Goal: Information Seeking & Learning: Learn about a topic

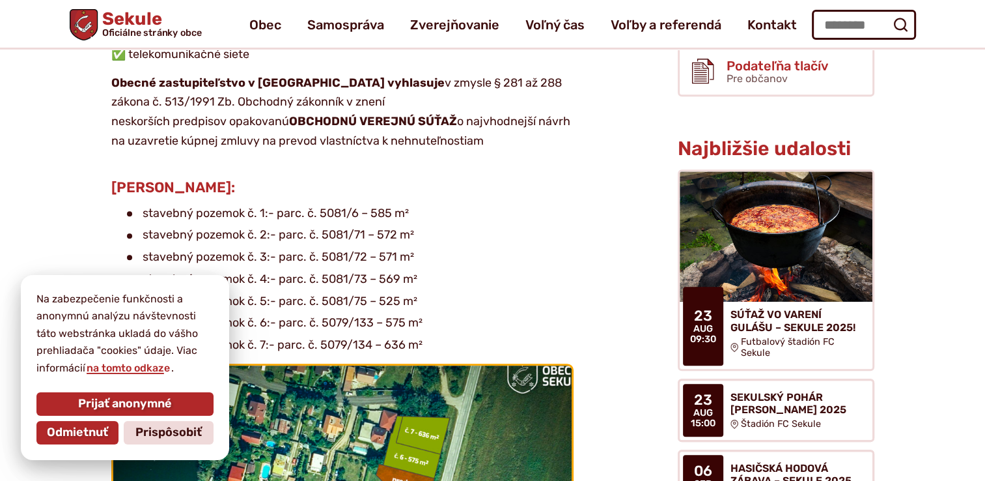
scroll to position [586, 0]
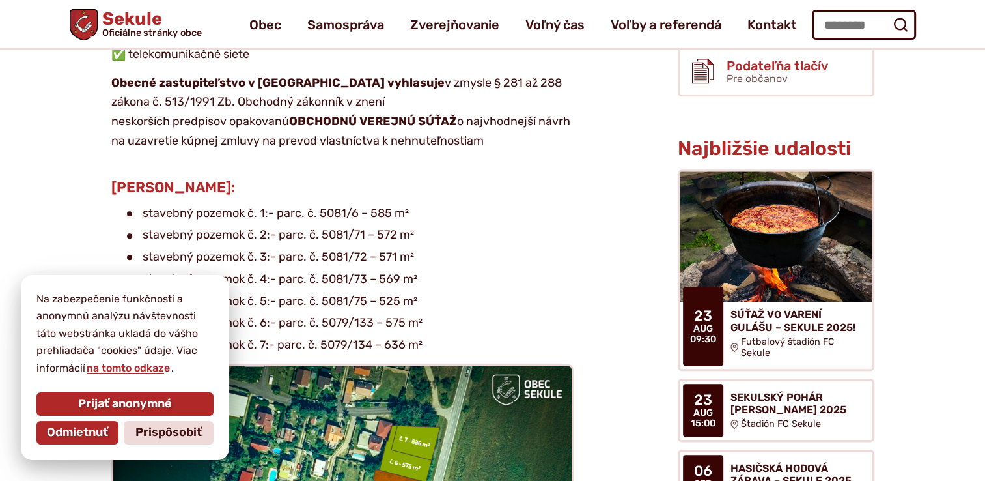
drag, startPoint x: 157, startPoint y: 434, endPoint x: 174, endPoint y: 434, distance: 16.9
click at [157, 434] on span "Prispôsobiť" at bounding box center [168, 432] width 66 height 14
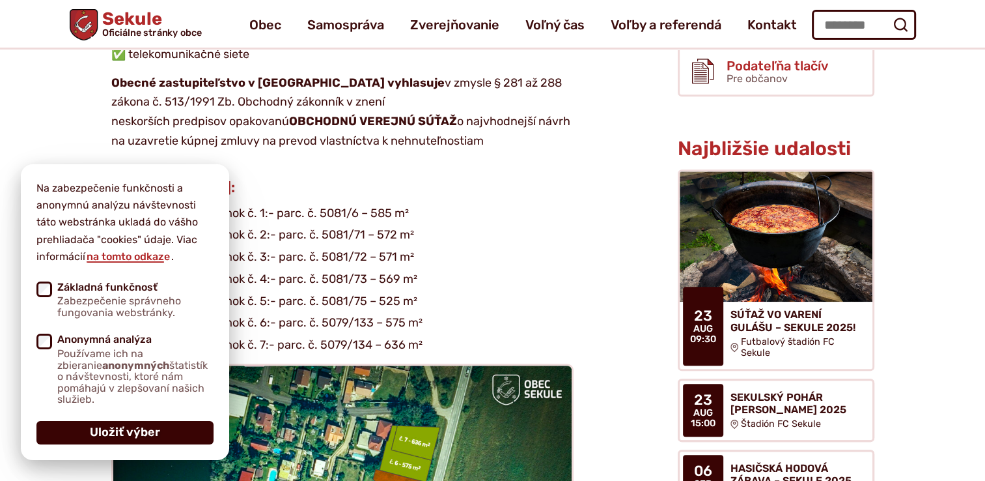
click at [169, 434] on button "Uložiť výber" at bounding box center [124, 432] width 177 height 23
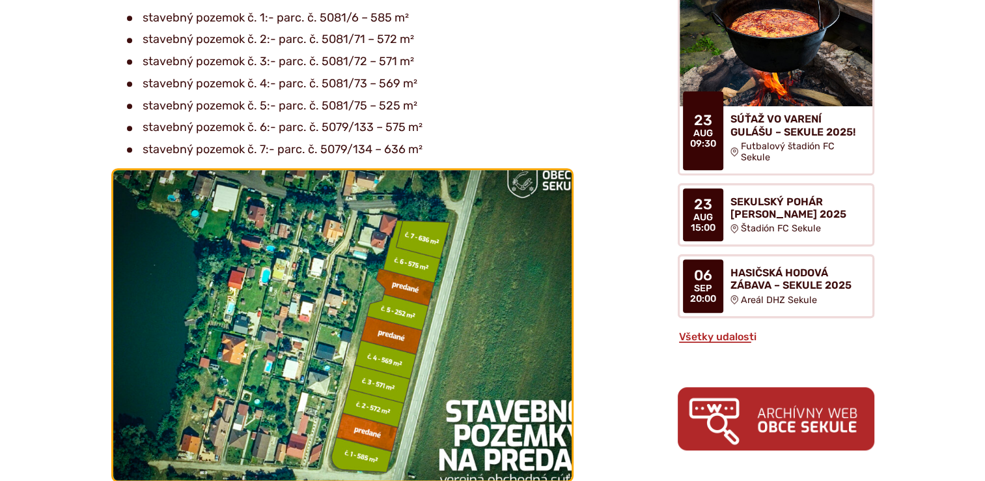
scroll to position [847, 0]
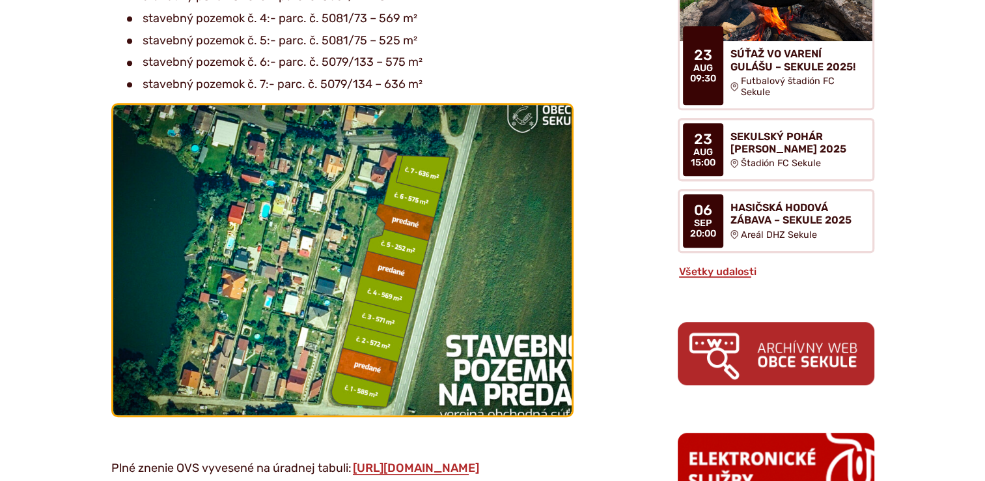
click at [406, 166] on img at bounding box center [342, 259] width 504 height 341
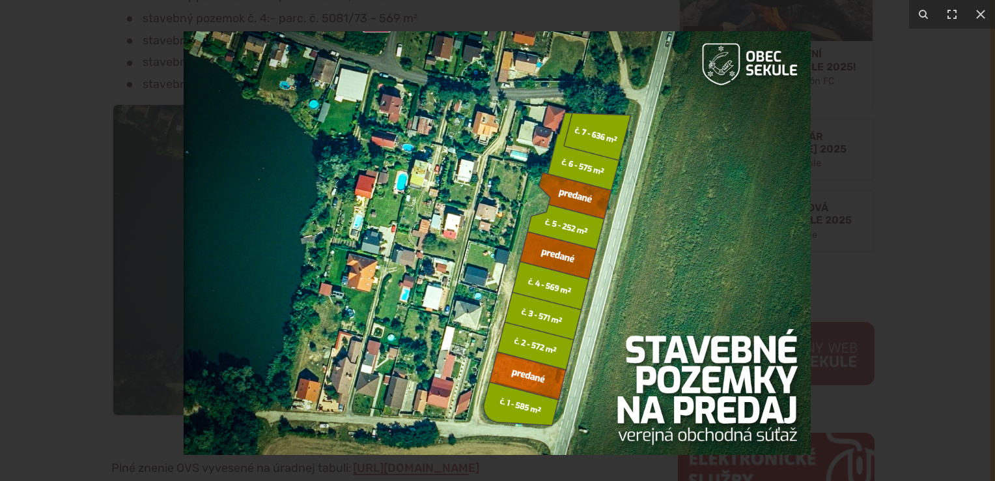
drag, startPoint x: 578, startPoint y: 175, endPoint x: 373, endPoint y: 208, distance: 208.5
click at [502, 182] on img at bounding box center [497, 242] width 627 height 423
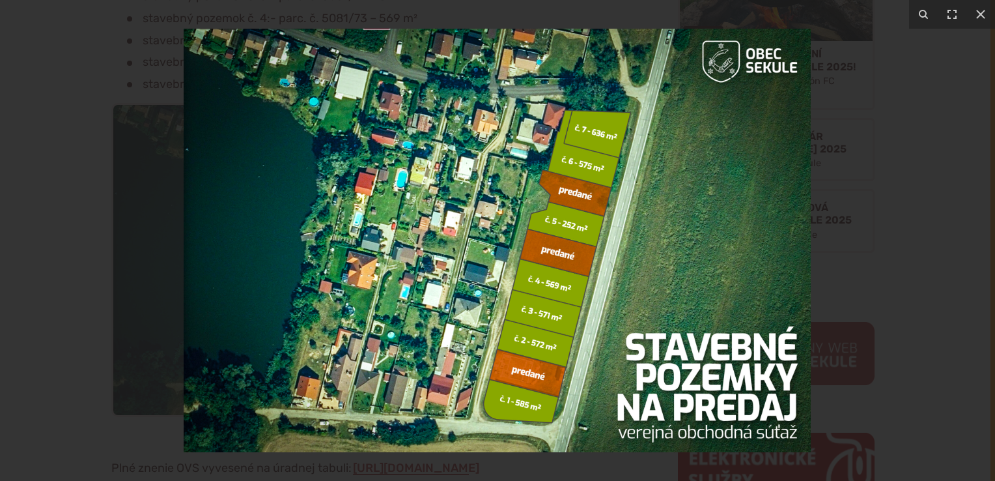
drag, startPoint x: 691, startPoint y: 261, endPoint x: 644, endPoint y: 244, distance: 49.9
click at [644, 244] on img at bounding box center [497, 240] width 627 height 423
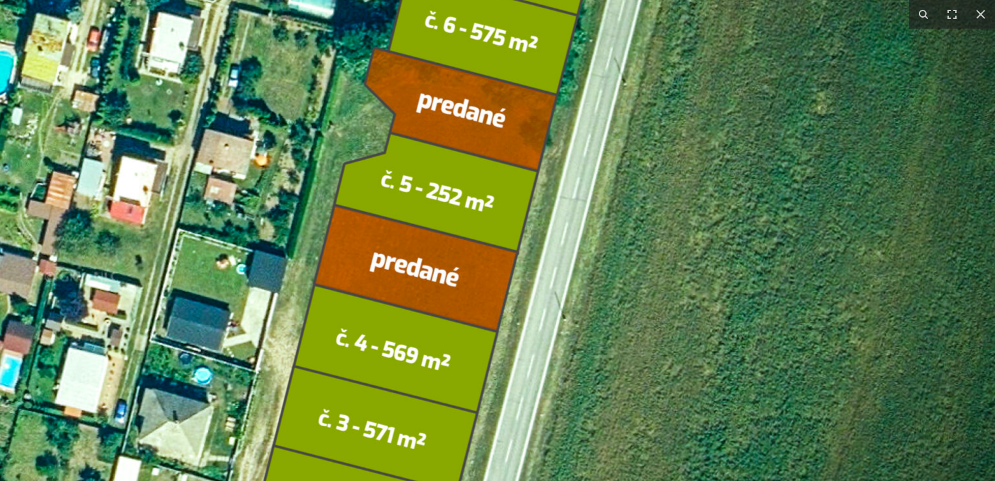
click at [644, 244] on img at bounding box center [253, 235] width 1667 height 1126
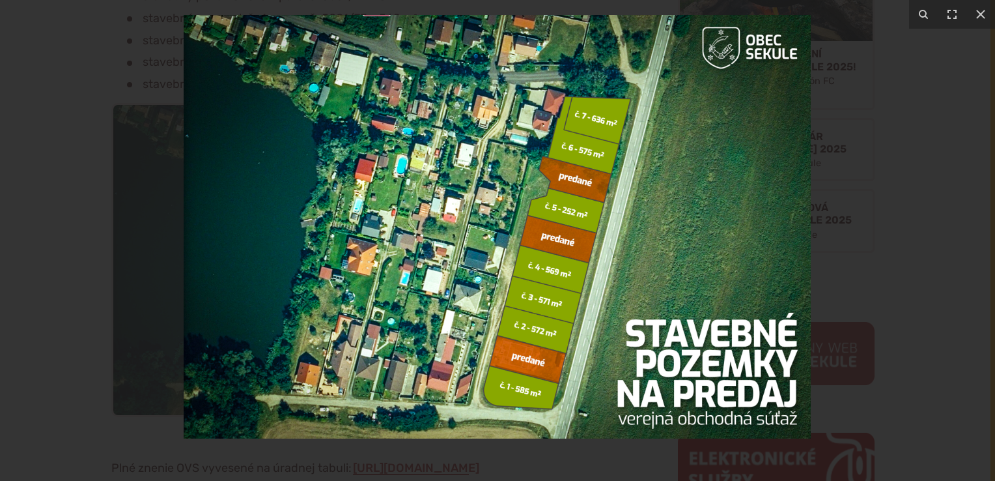
drag, startPoint x: 505, startPoint y: 262, endPoint x: 281, endPoint y: 251, distance: 224.3
click at [281, 251] on img at bounding box center [497, 226] width 627 height 423
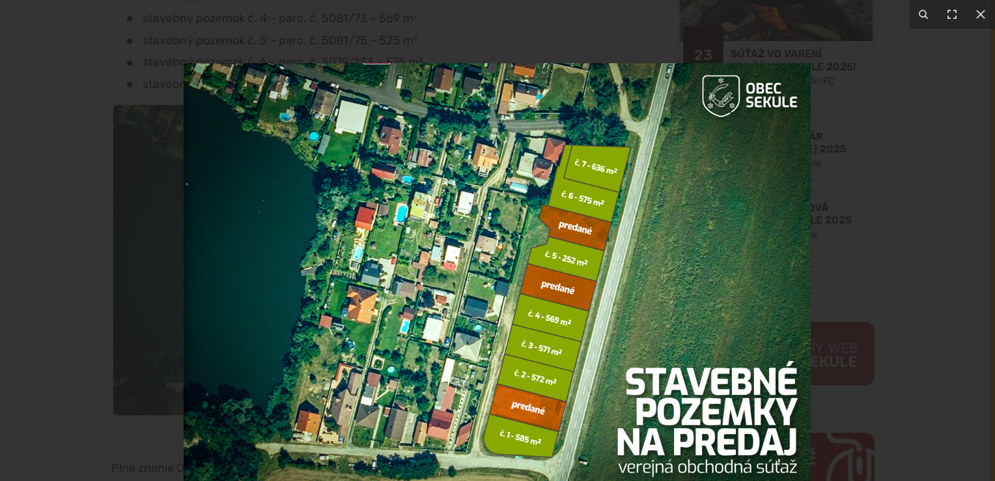
drag, startPoint x: 640, startPoint y: 189, endPoint x: 297, endPoint y: 232, distance: 345.9
click at [297, 232] on img at bounding box center [497, 274] width 627 height 423
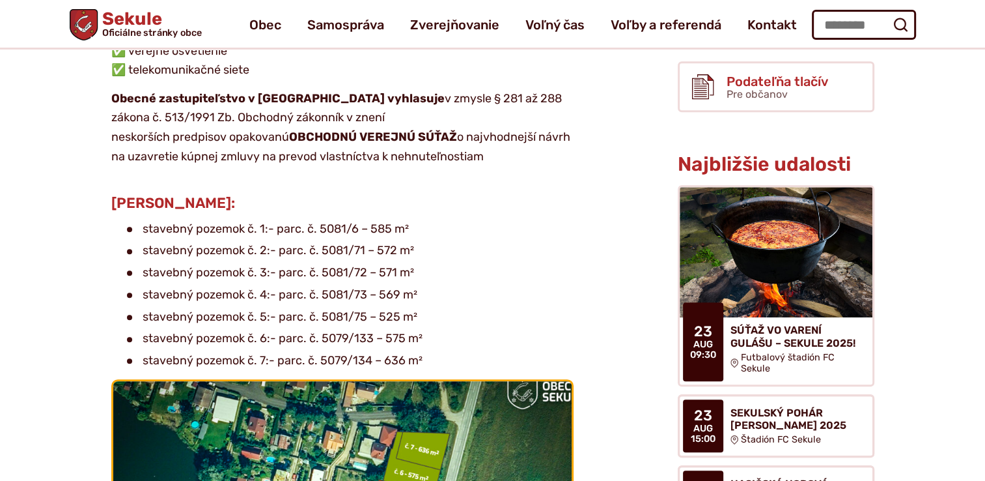
scroll to position [521, 0]
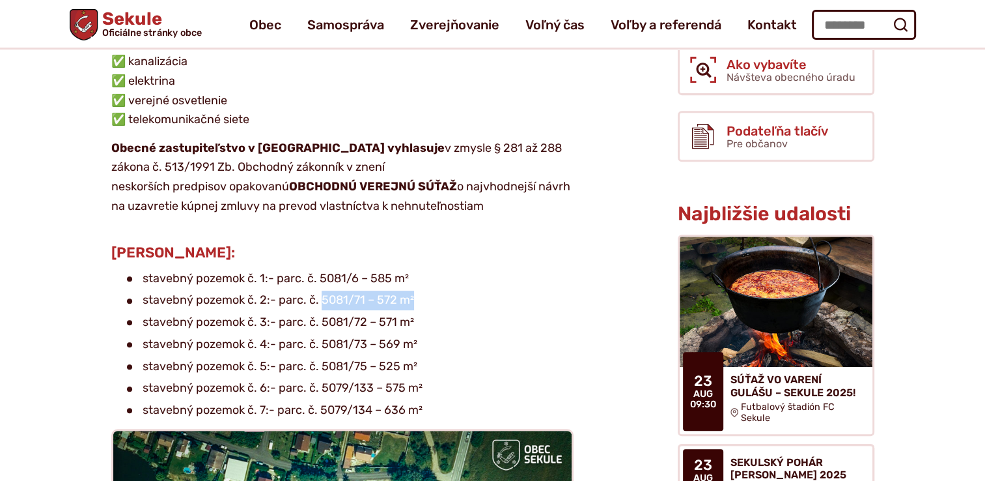
drag, startPoint x: 319, startPoint y: 270, endPoint x: 419, endPoint y: 270, distance: 100.3
click at [419, 290] on li "stavebný pozemok č. 2:- parc. č. 5081/71 – 572 m²" at bounding box center [350, 300] width 447 height 20
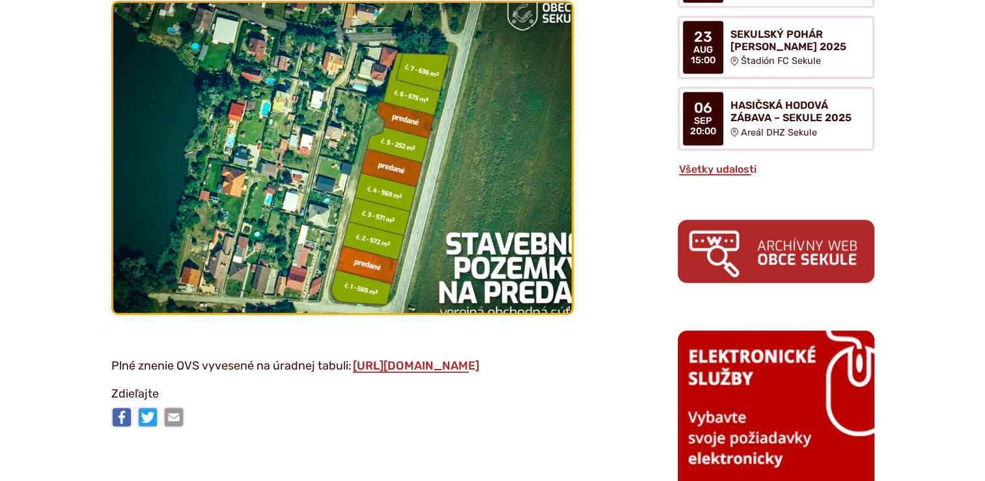
scroll to position [1042, 0]
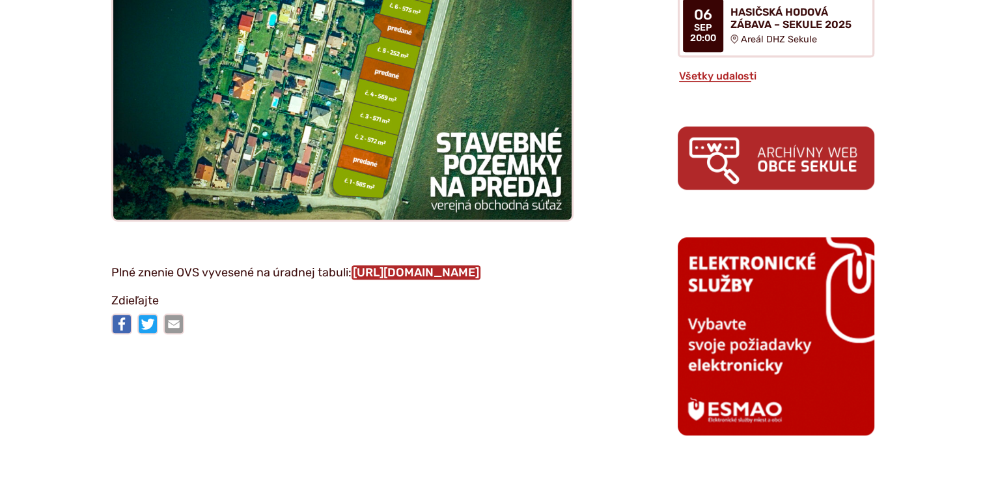
click at [382, 265] on link "[URL][DOMAIN_NAME]" at bounding box center [416, 272] width 129 height 14
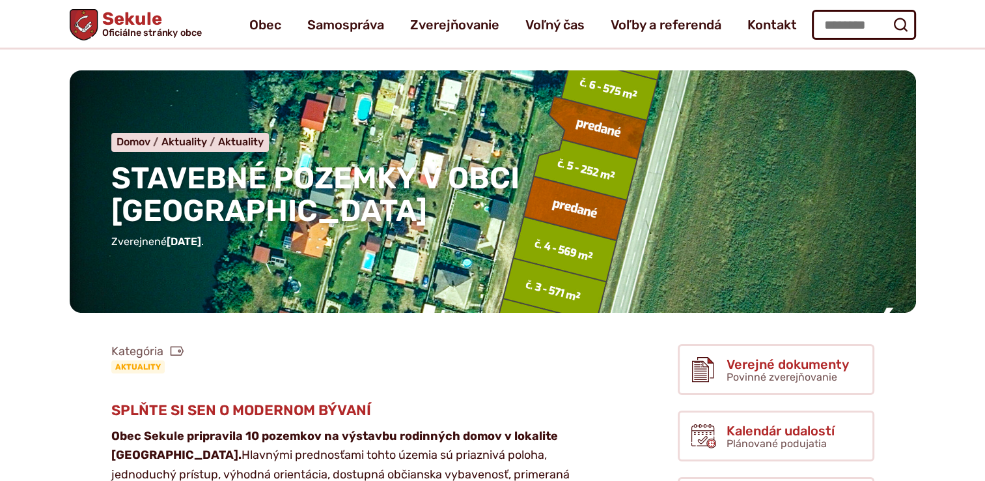
scroll to position [0, 0]
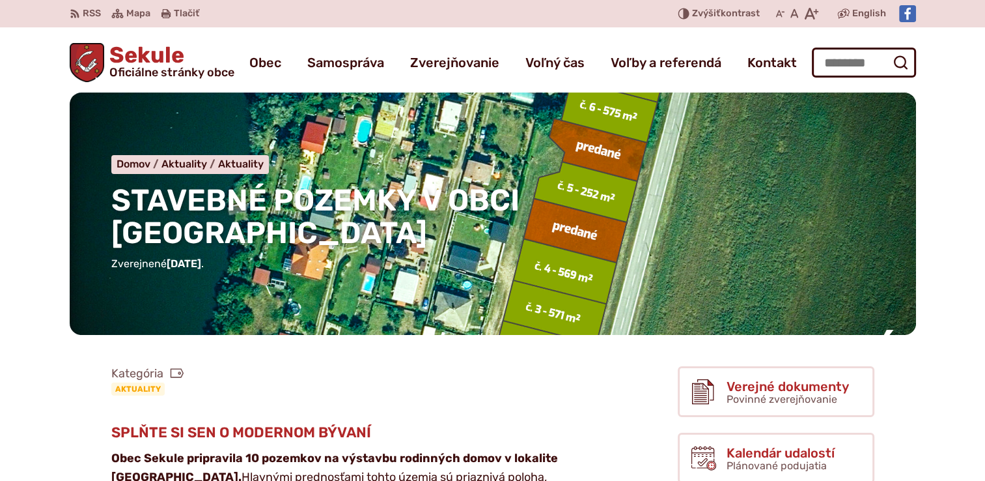
click at [744, 201] on h1 "STAVEBNÉ POZEMKY V OBCI SEKULE" at bounding box center [436, 217] width 651 height 66
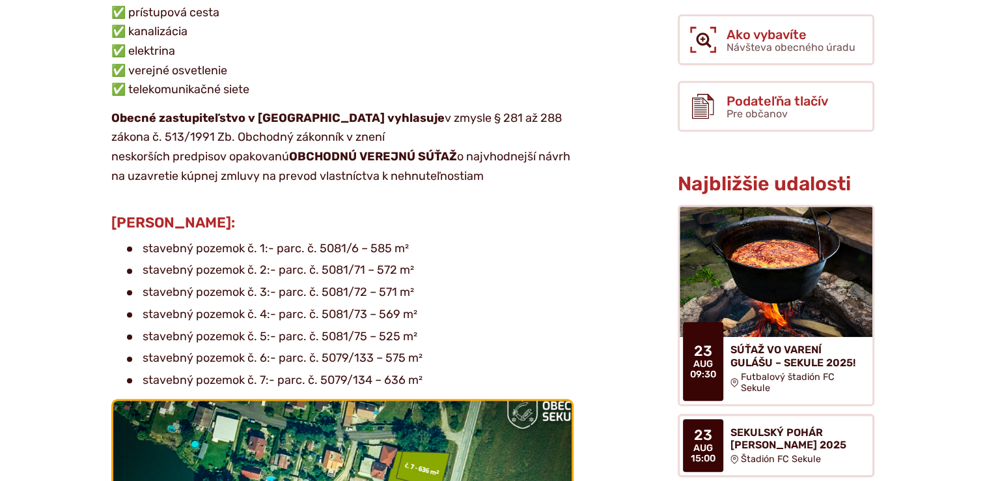
scroll to position [651, 0]
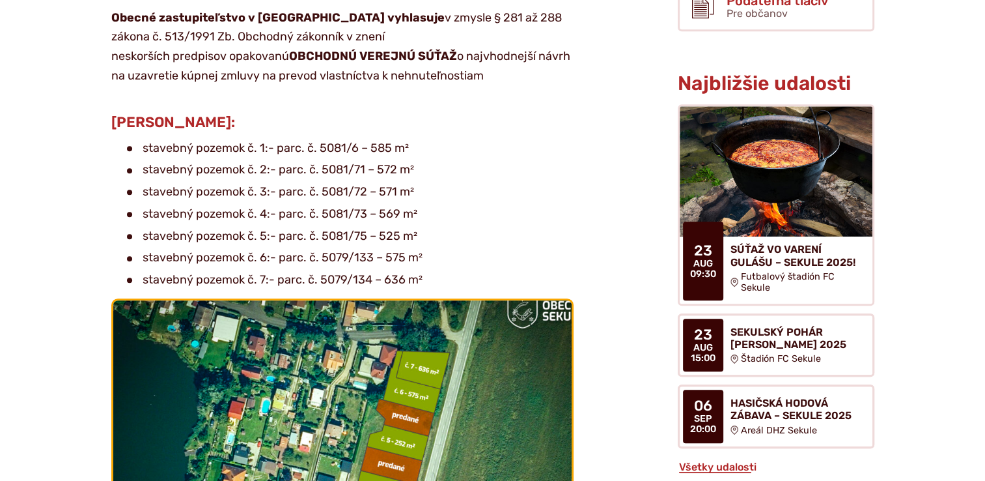
click at [260, 351] on img at bounding box center [342, 455] width 504 height 341
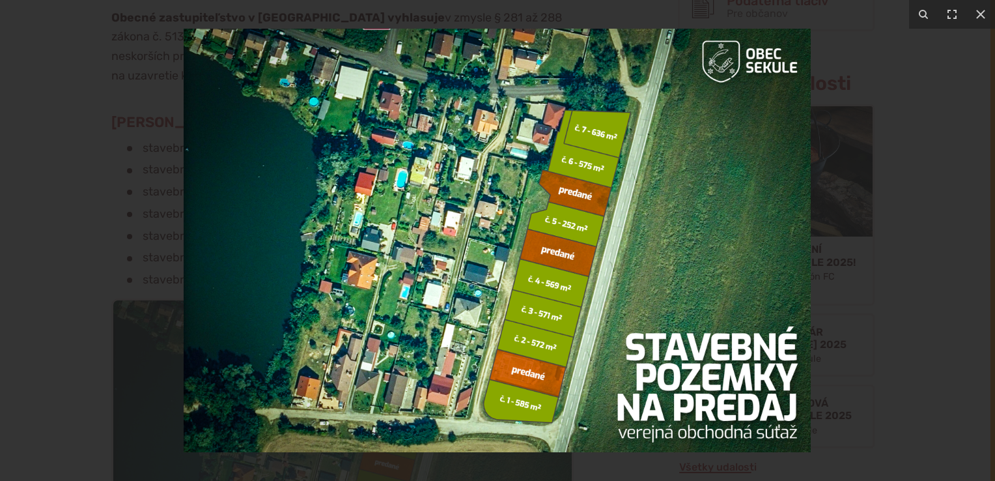
click at [436, 193] on img at bounding box center [497, 240] width 627 height 423
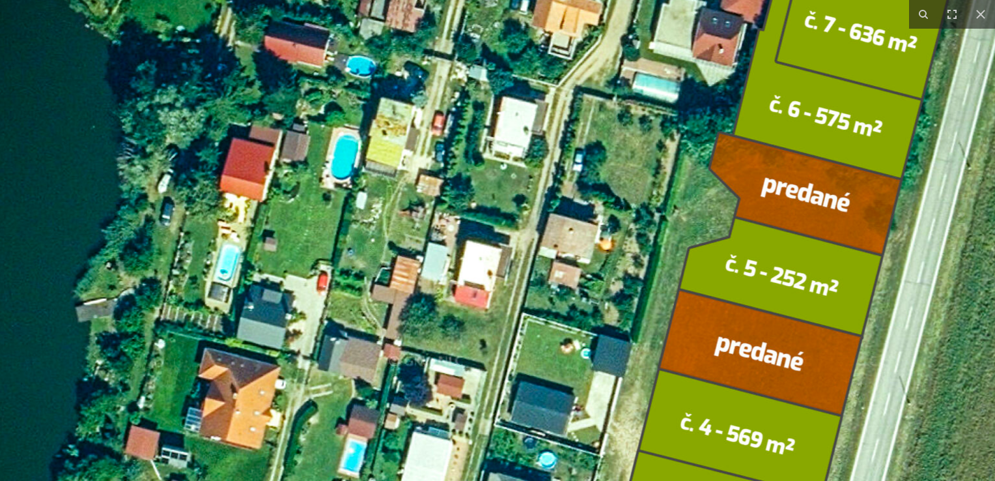
click at [468, 276] on img at bounding box center [598, 319] width 1667 height 1126
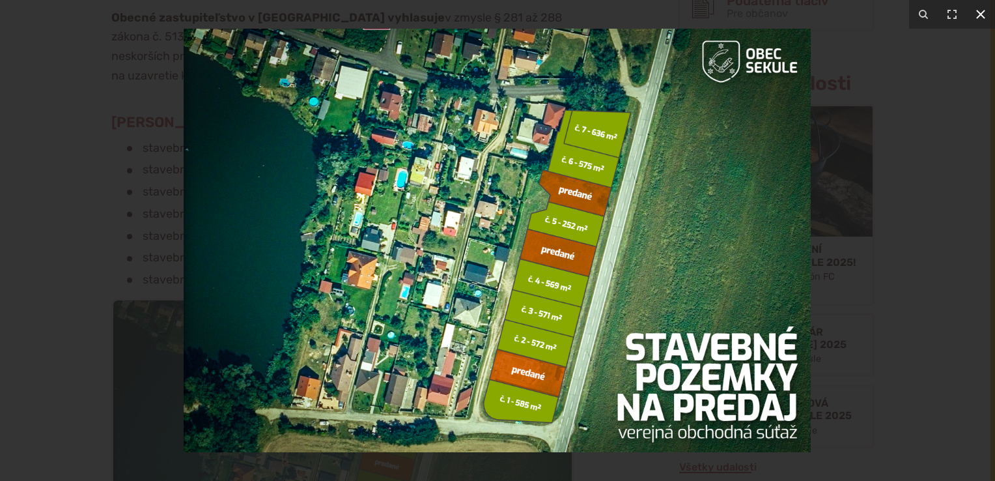
click at [981, 19] on icon at bounding box center [981, 15] width 16 height 16
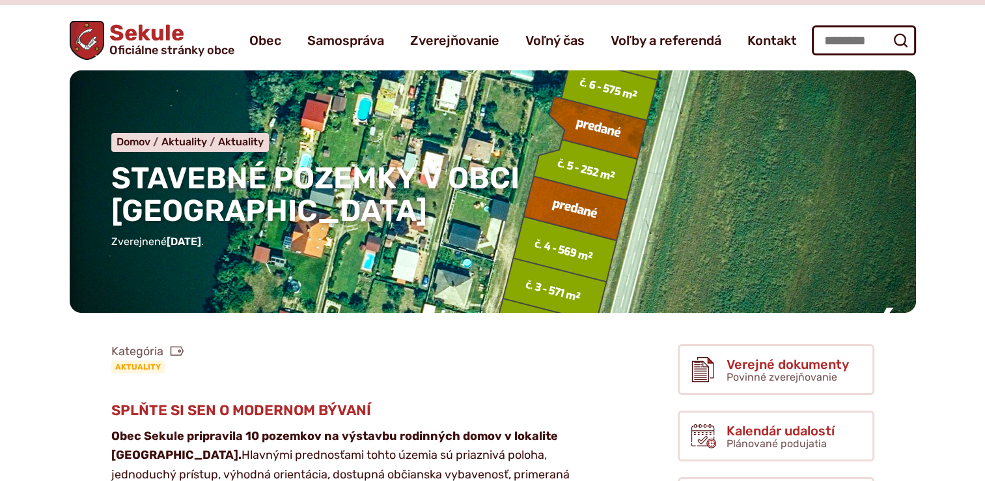
scroll to position [0, 0]
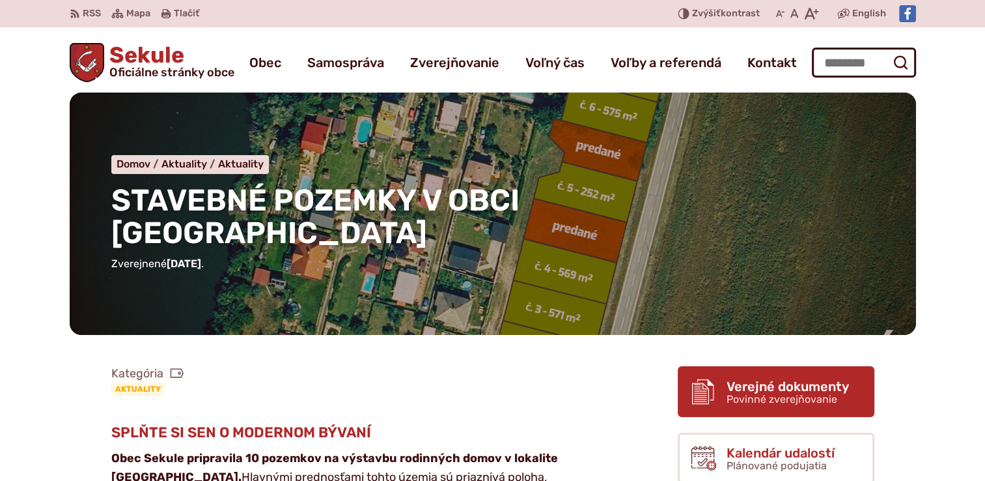
click at [770, 393] on span "Povinné zverejňovanie" at bounding box center [782, 399] width 111 height 12
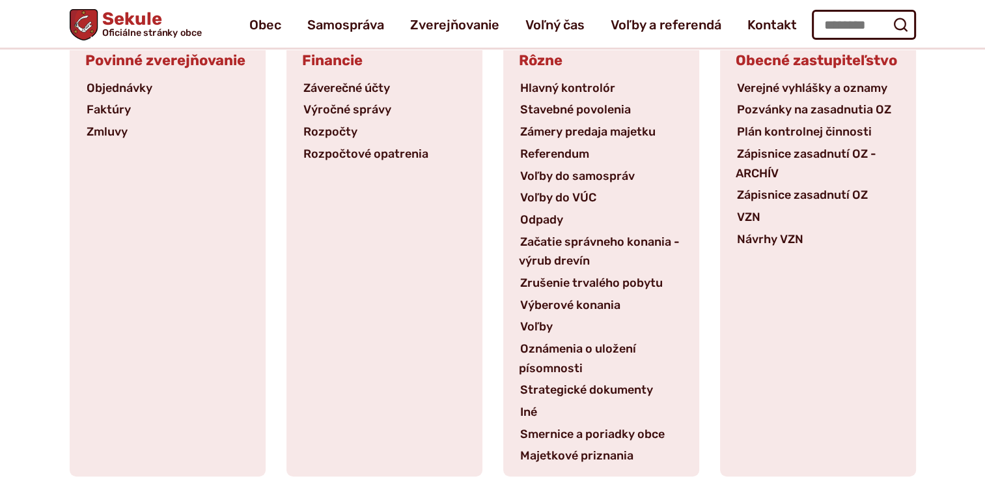
scroll to position [195, 0]
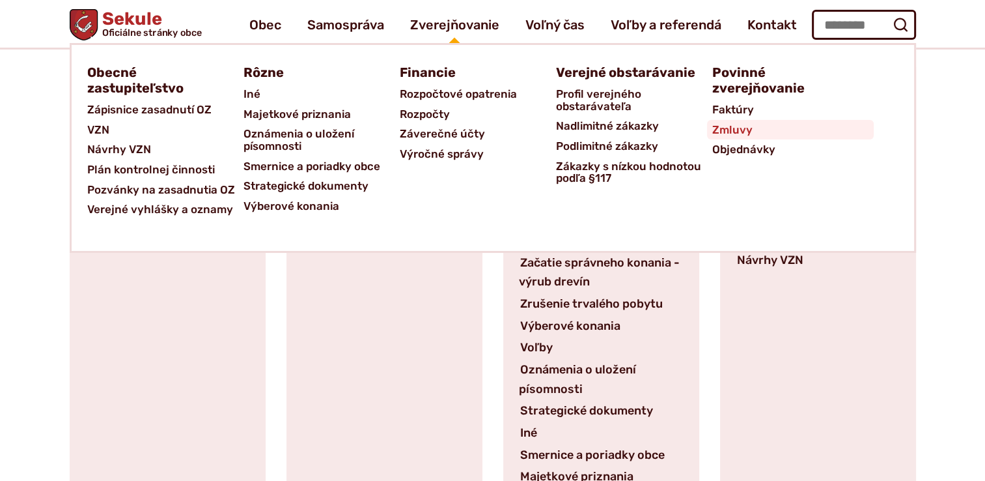
click at [737, 129] on span "Zmluvy" at bounding box center [733, 130] width 40 height 20
